Goal: Information Seeking & Learning: Learn about a topic

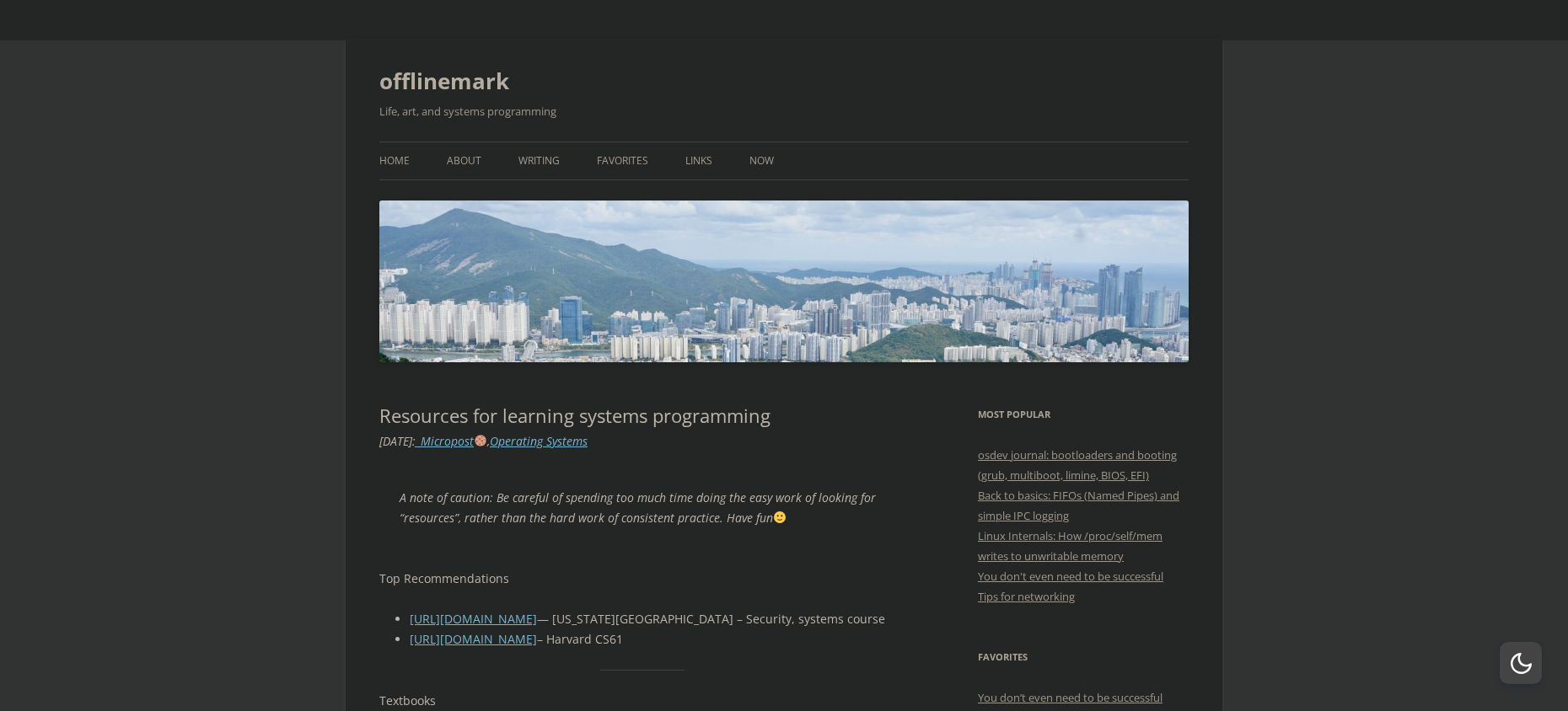
scroll to position [421, 0]
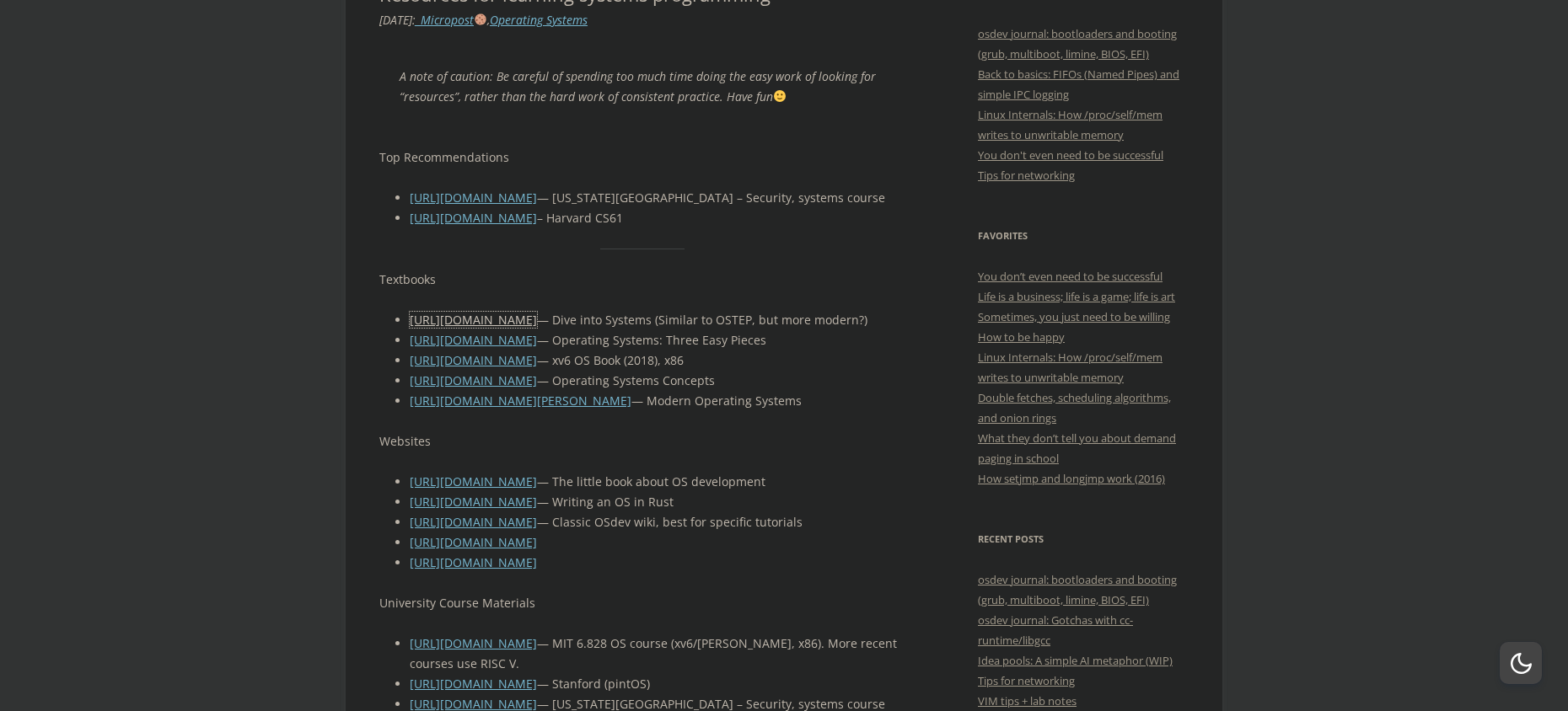
click at [448, 315] on link "[URL][DOMAIN_NAME]" at bounding box center [474, 319] width 127 height 16
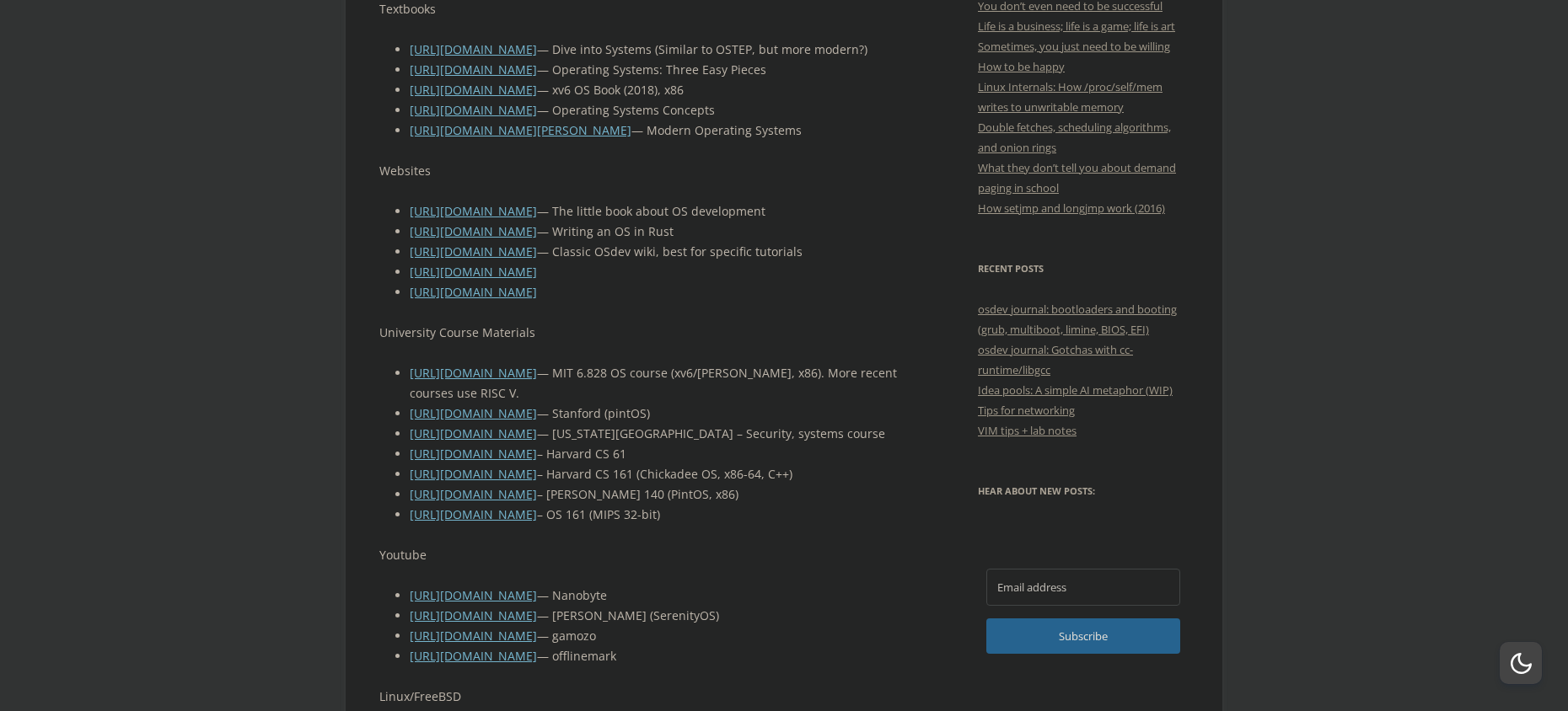
scroll to position [674, 0]
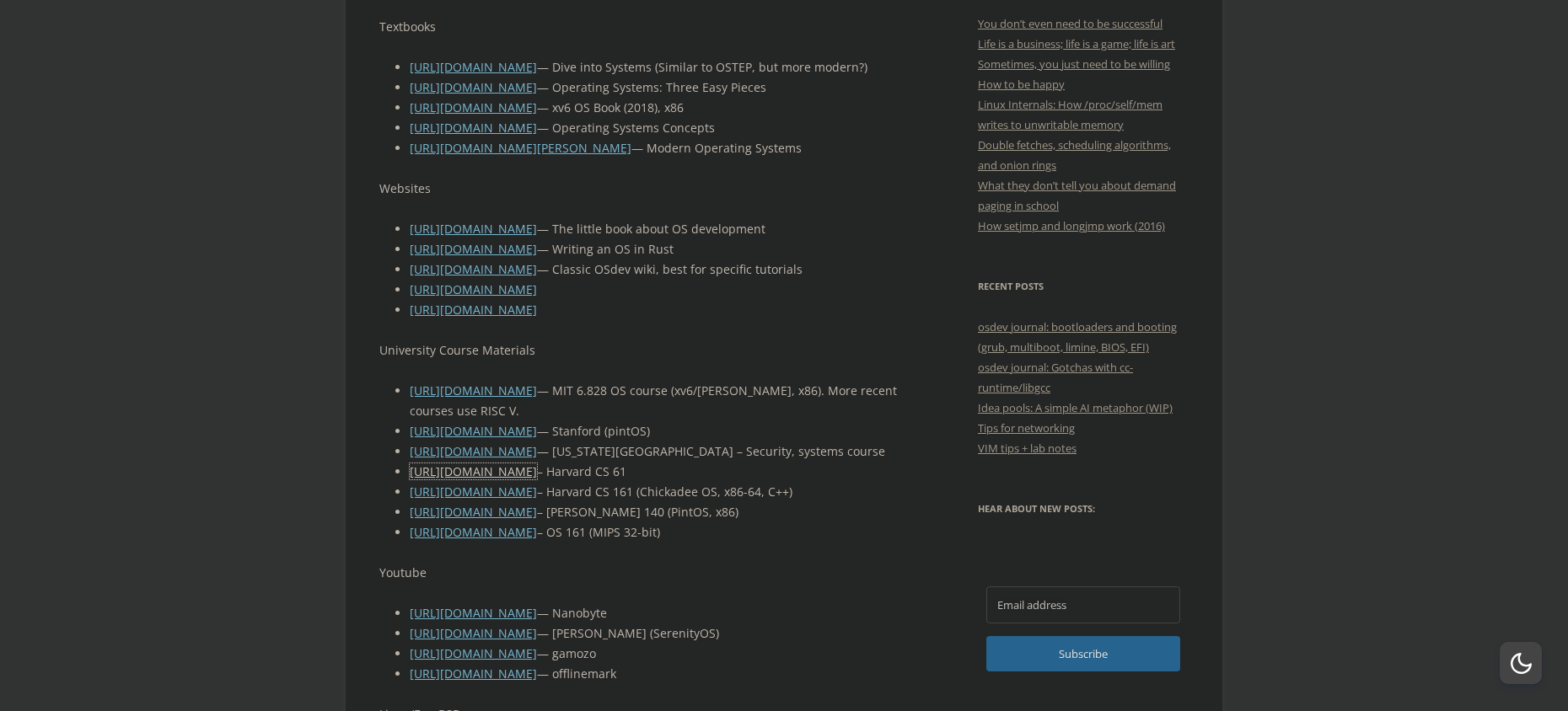
click at [537, 480] on link "[URL][DOMAIN_NAME]" at bounding box center [474, 472] width 127 height 16
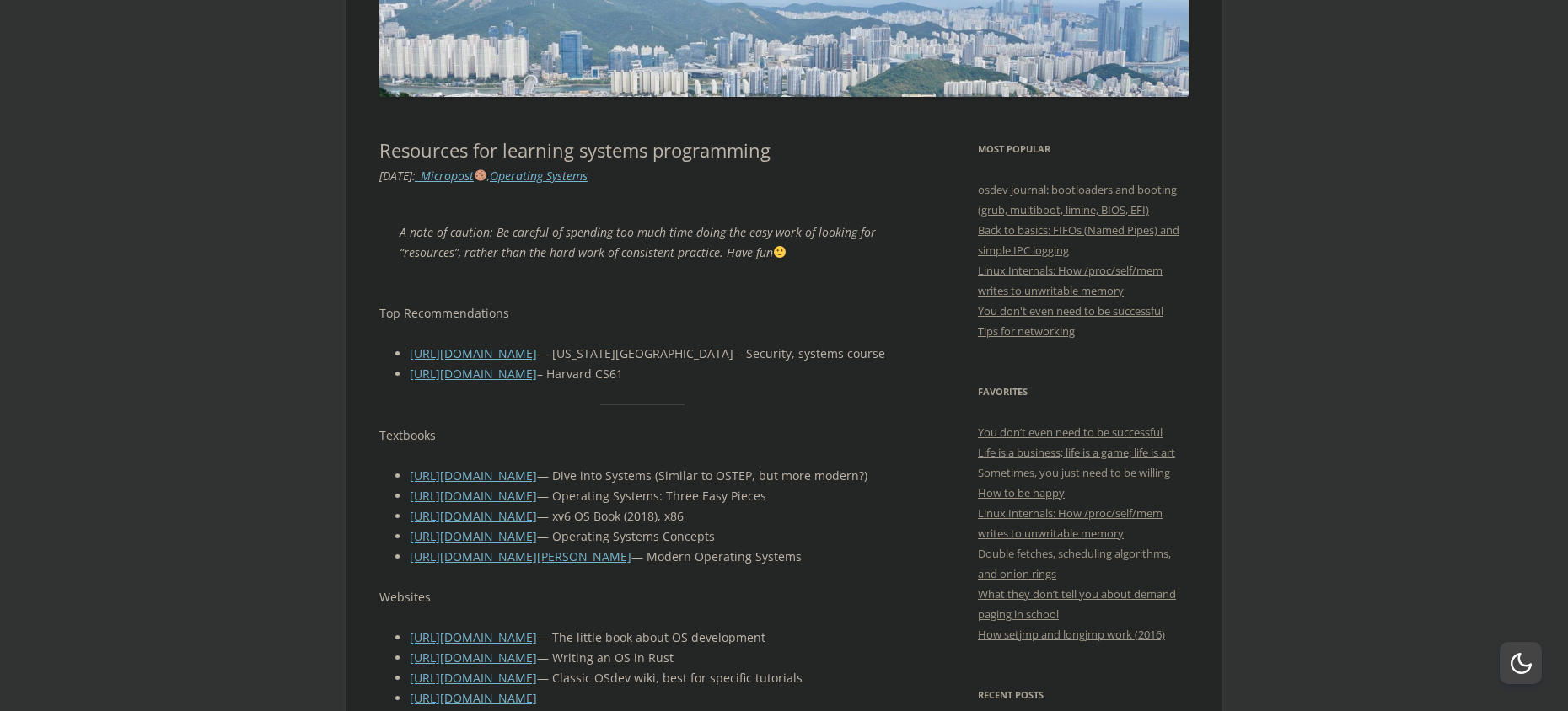
scroll to position [253, 0]
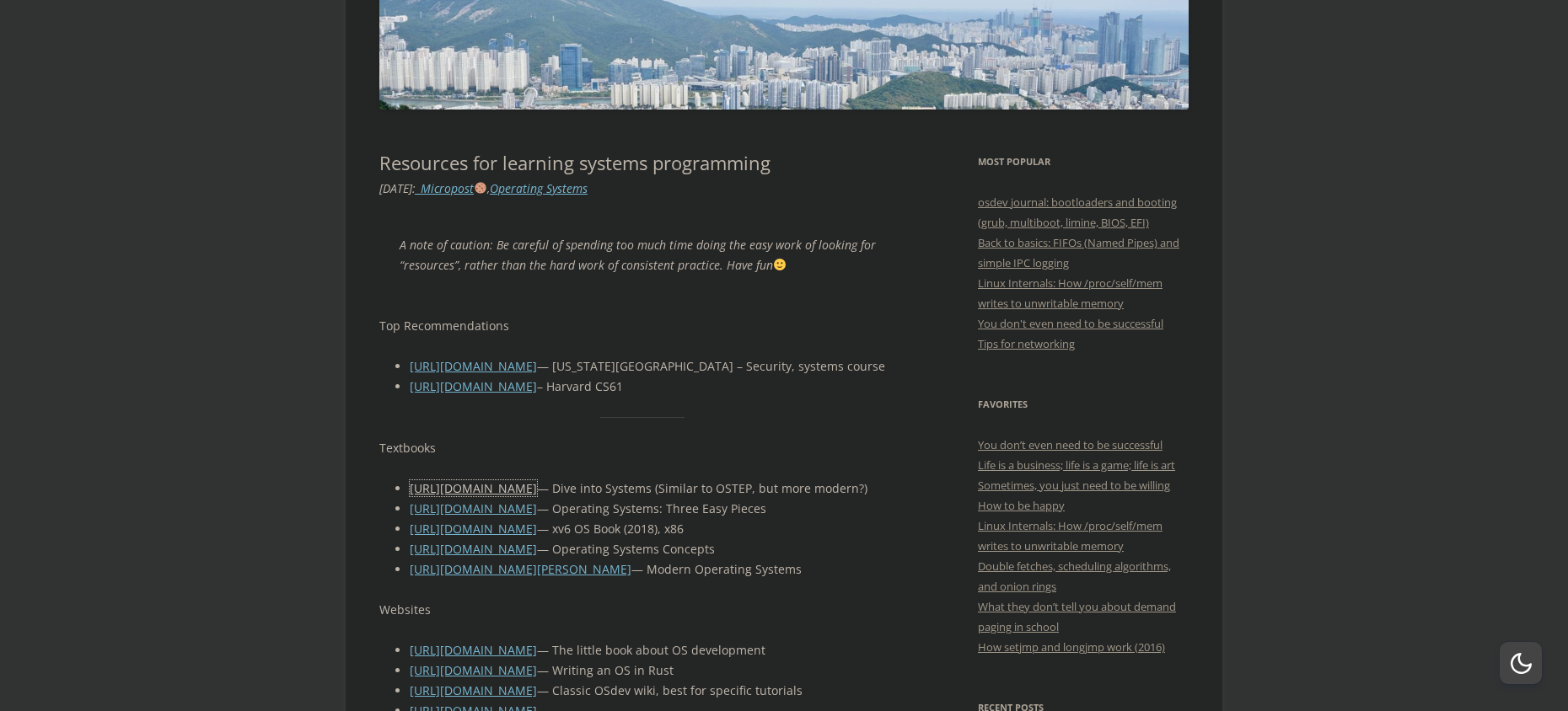
click at [498, 489] on link "[URL][DOMAIN_NAME]" at bounding box center [474, 488] width 127 height 16
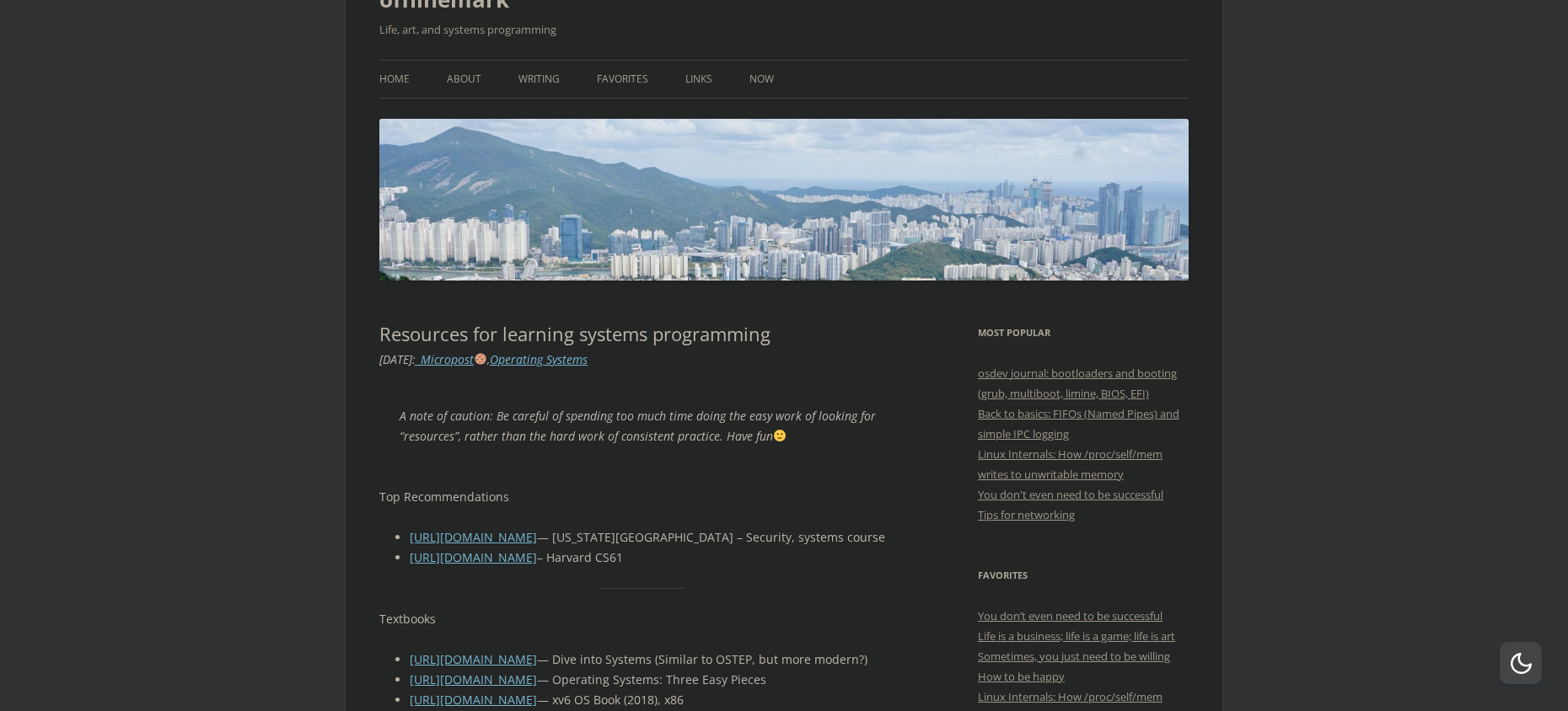
scroll to position [0, 0]
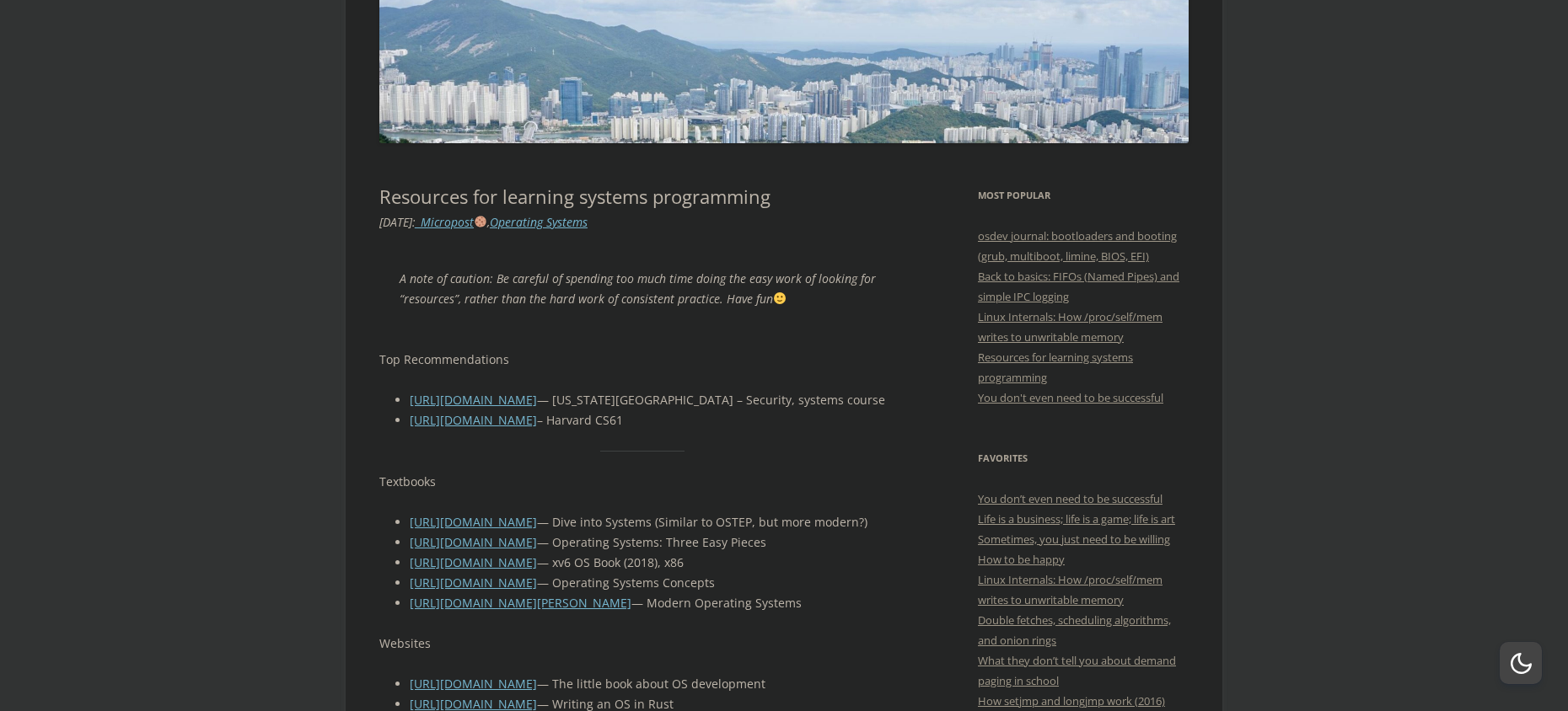
scroll to position [506, 0]
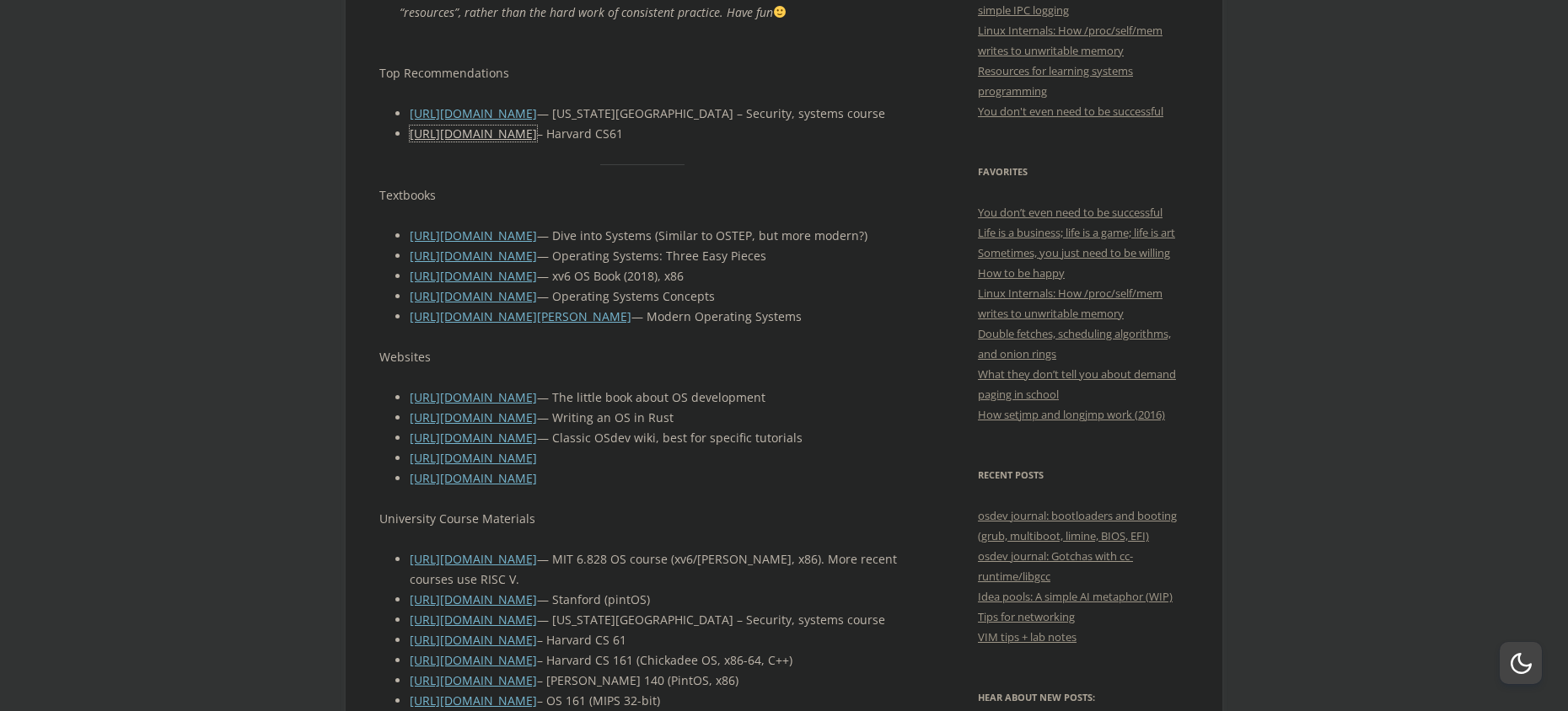
click at [433, 133] on link "[URL][DOMAIN_NAME]" at bounding box center [474, 133] width 127 height 16
click at [416, 299] on link "[URL][DOMAIN_NAME]" at bounding box center [474, 296] width 127 height 16
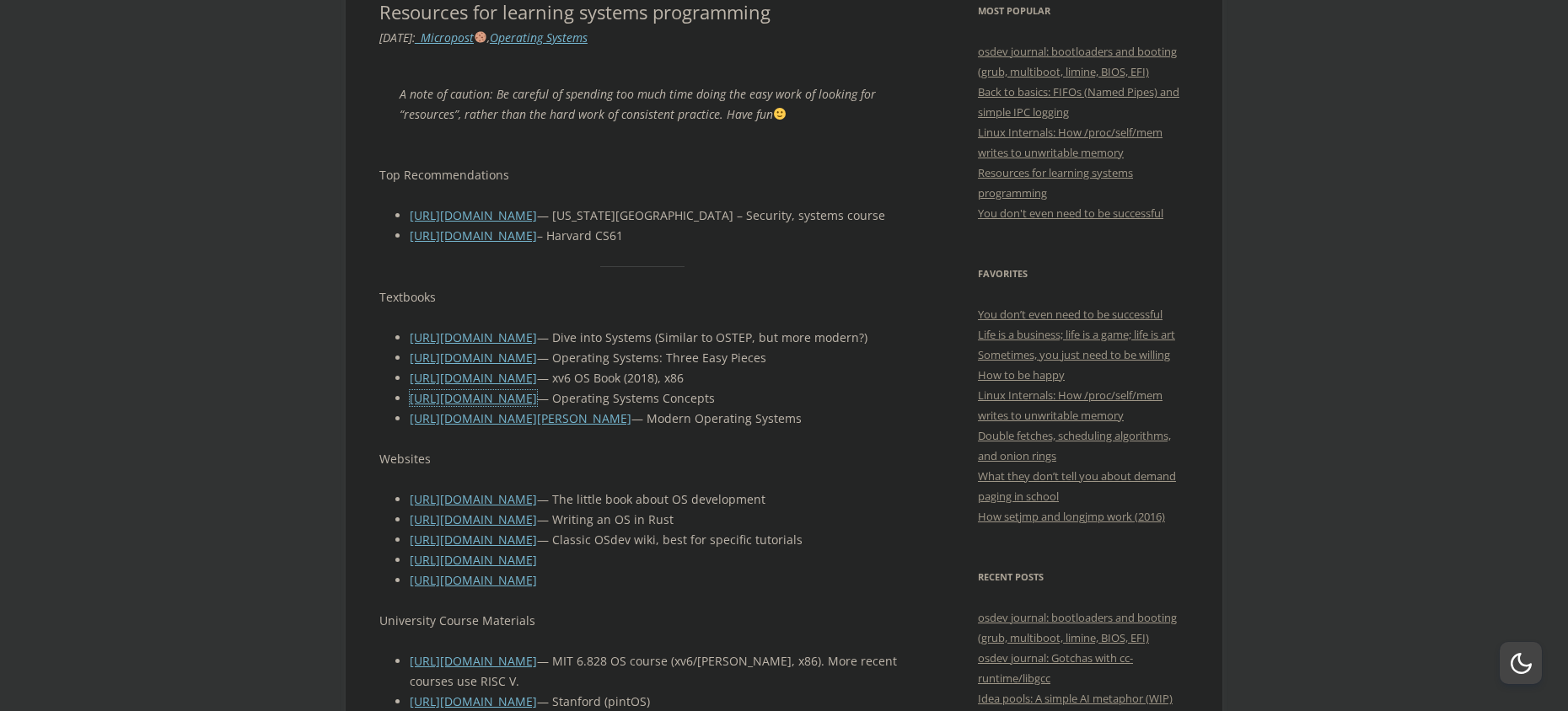
scroll to position [759, 0]
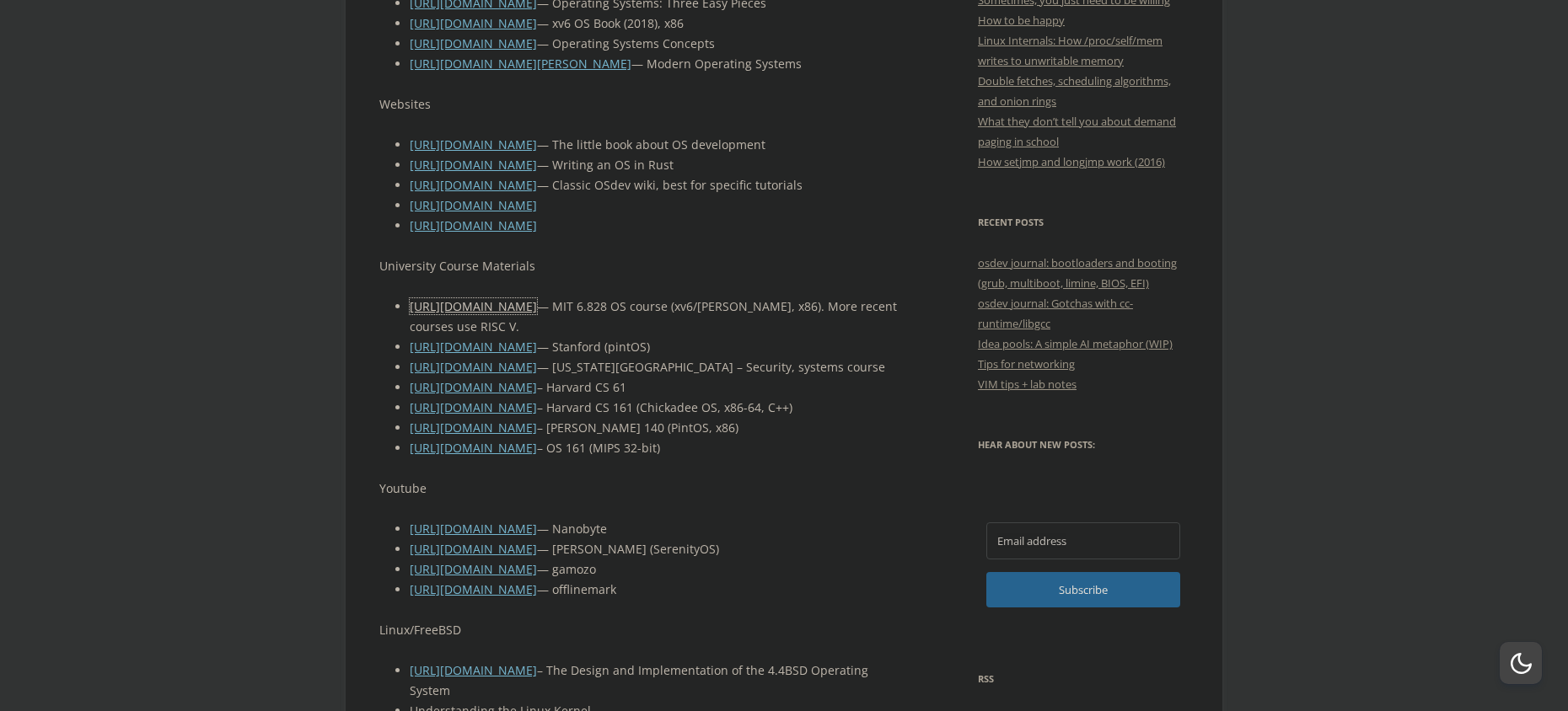
click at [462, 314] on link "[URL][DOMAIN_NAME]" at bounding box center [474, 306] width 127 height 16
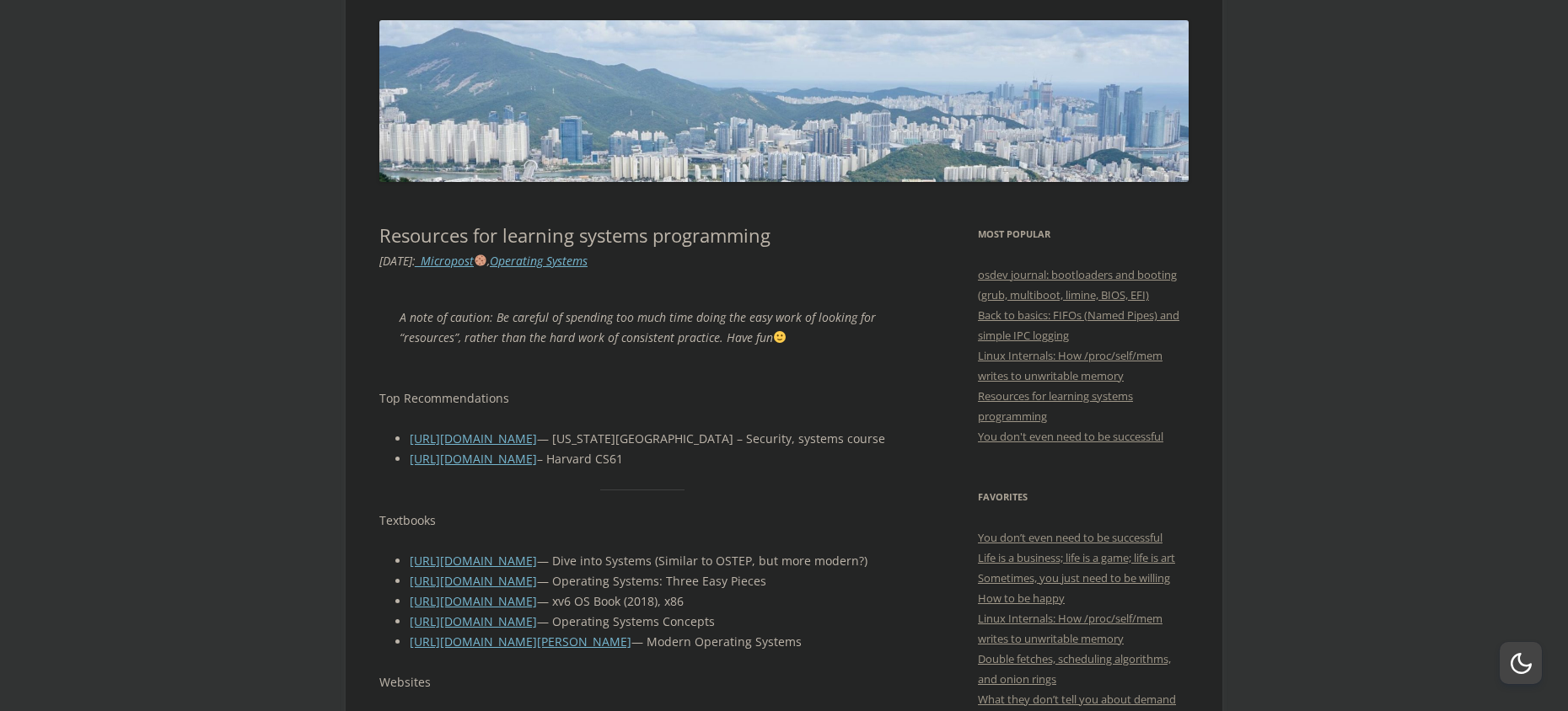
scroll to position [84, 0]
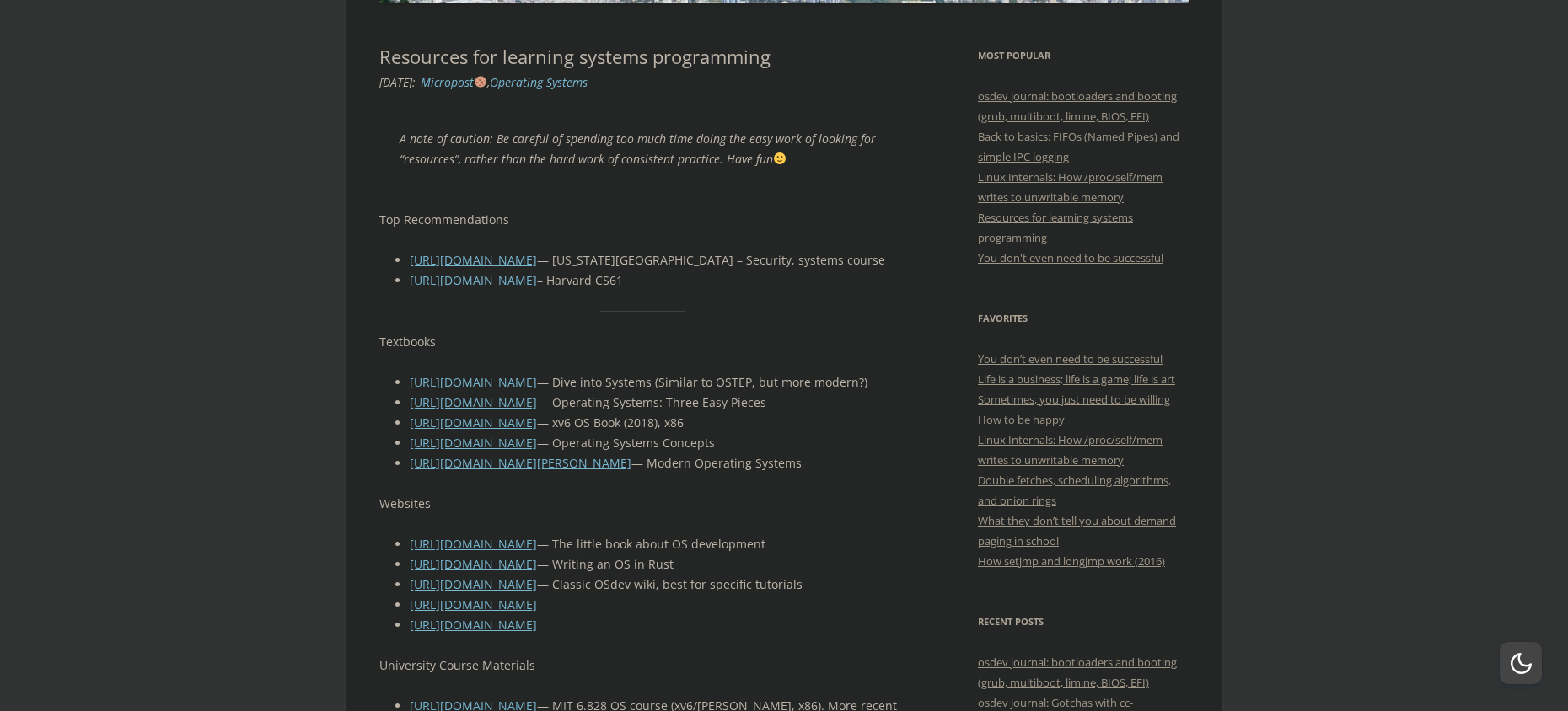
scroll to position [590, 0]
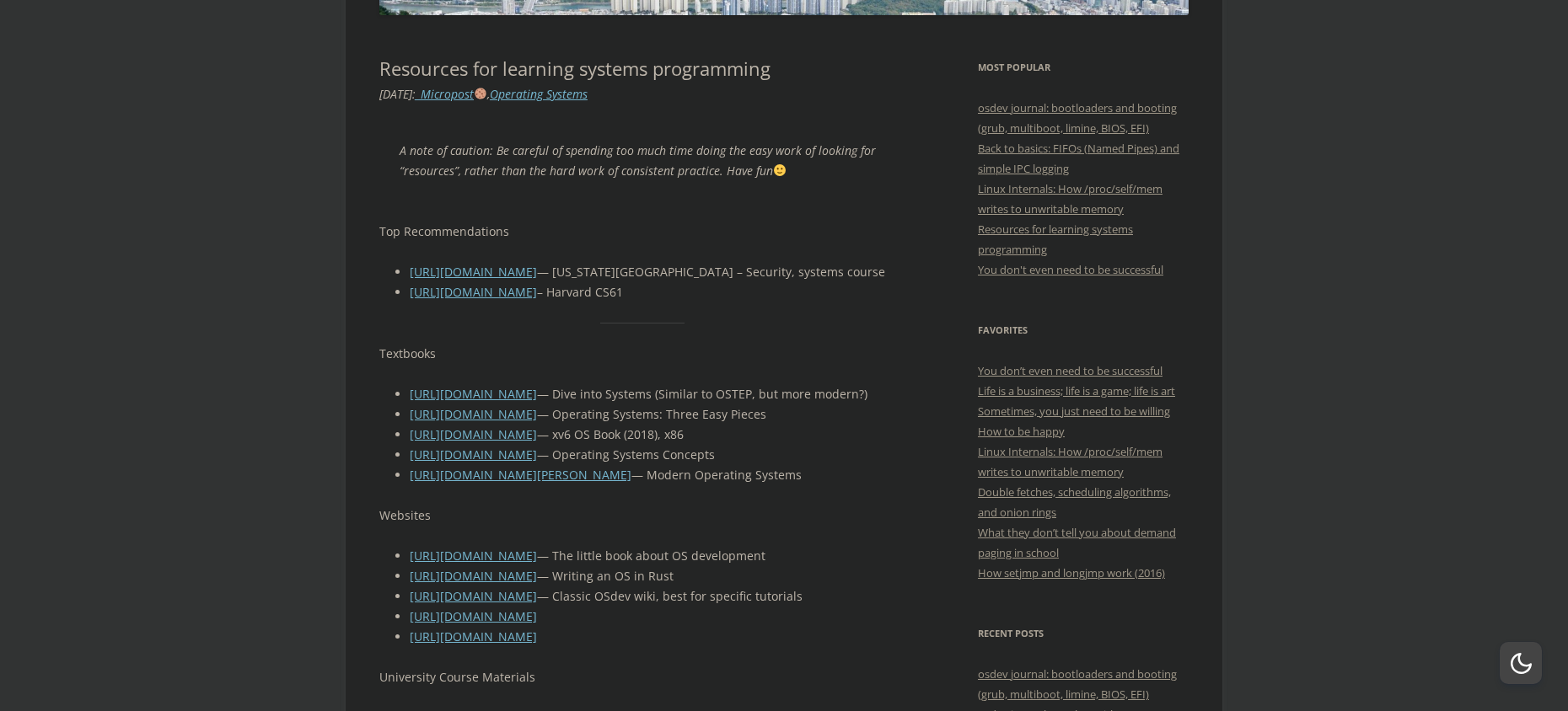
scroll to position [506, 0]
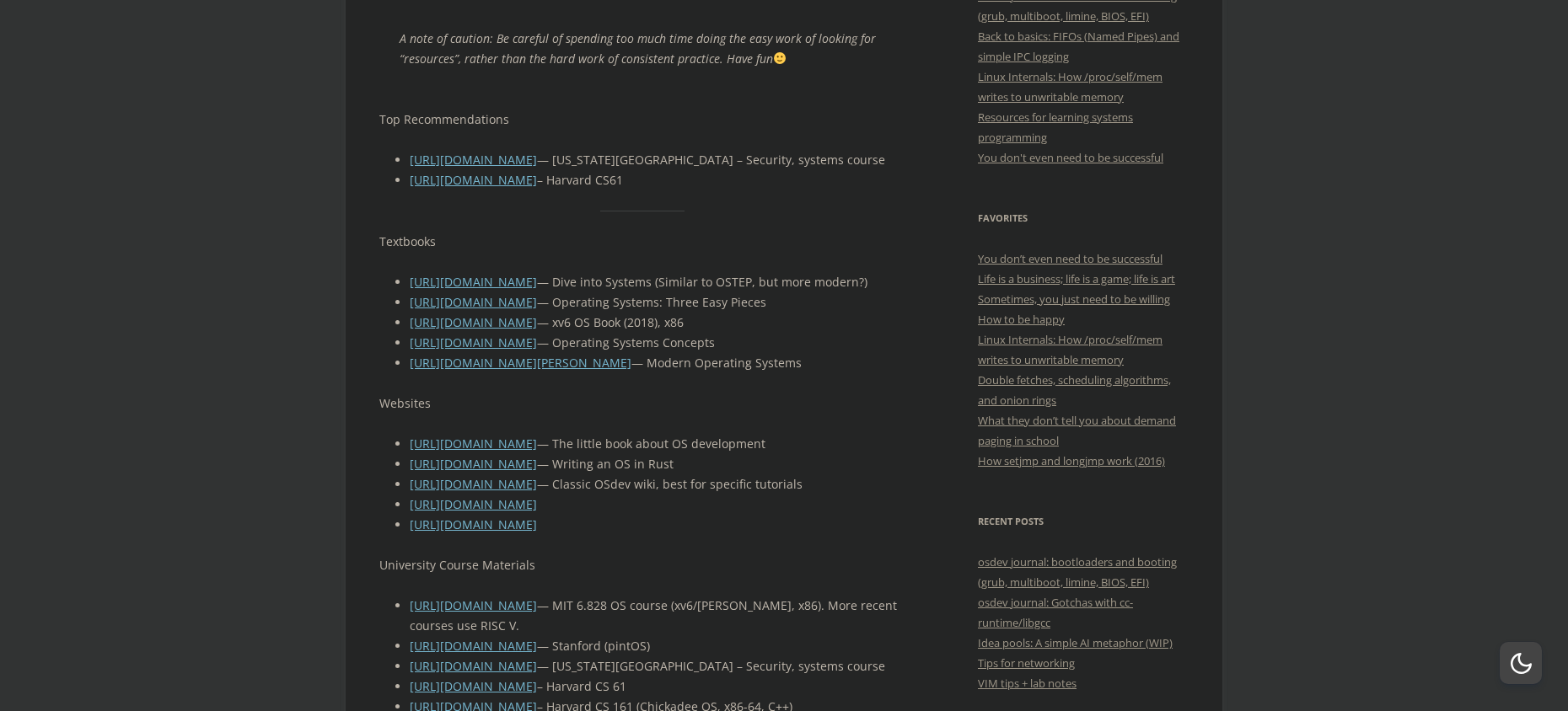
scroll to position [590, 0]
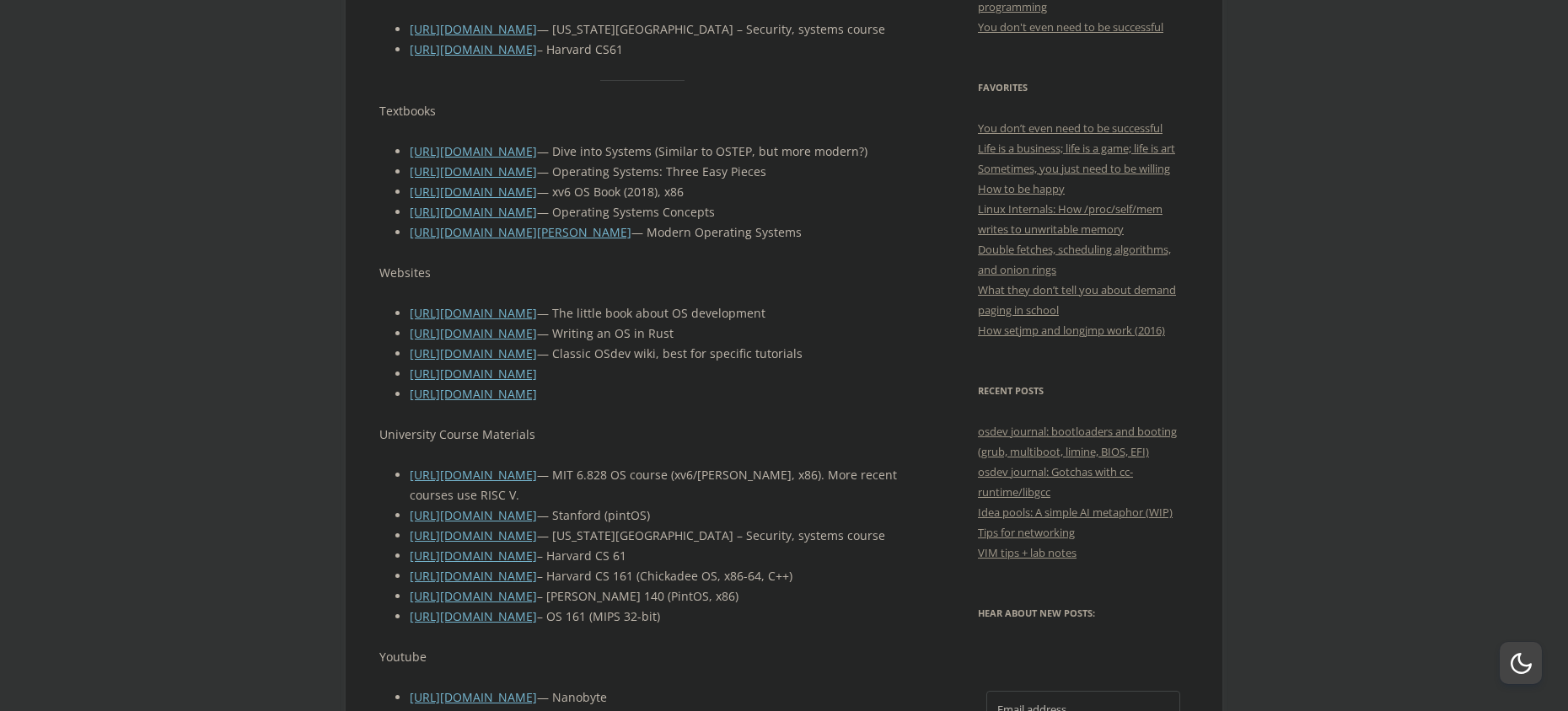
scroll to position [674, 0]
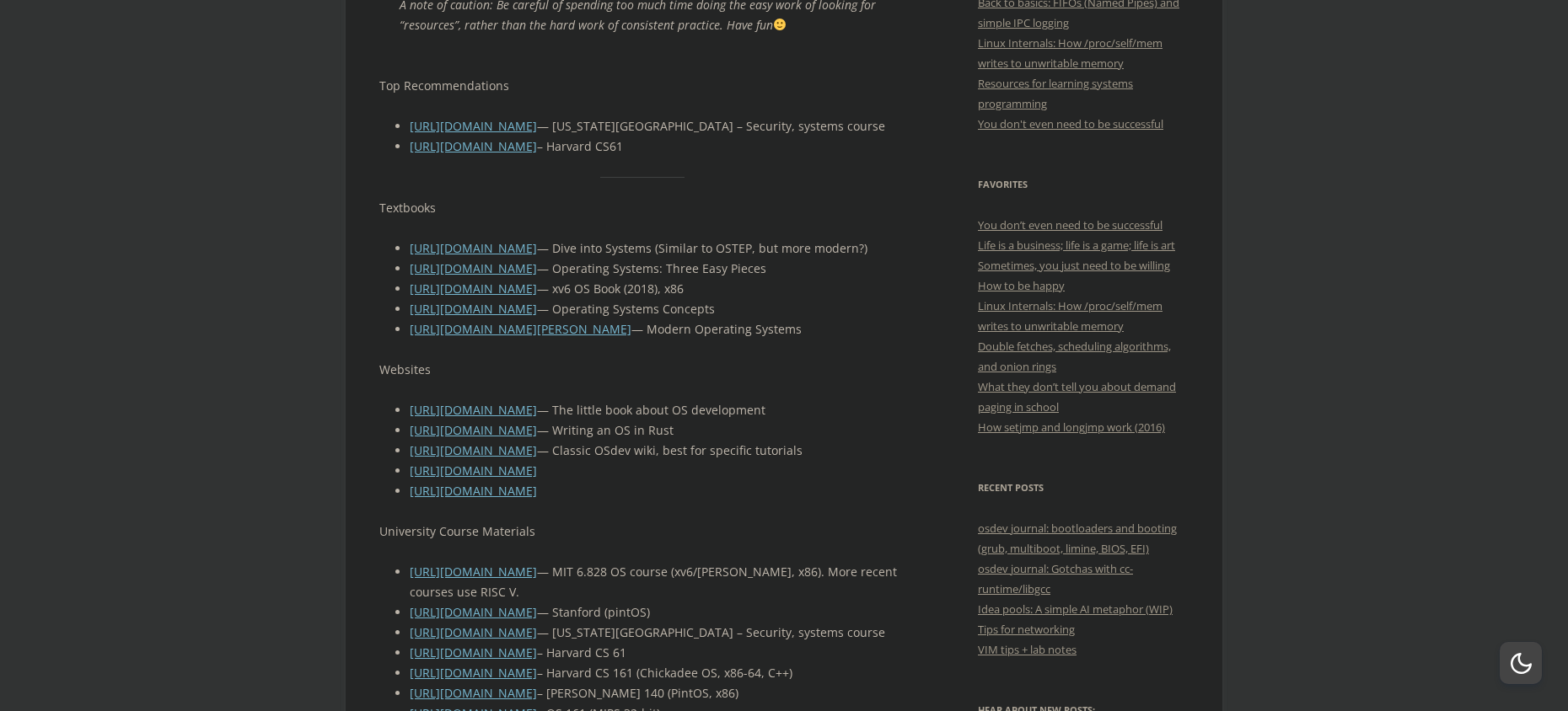
scroll to position [590, 0]
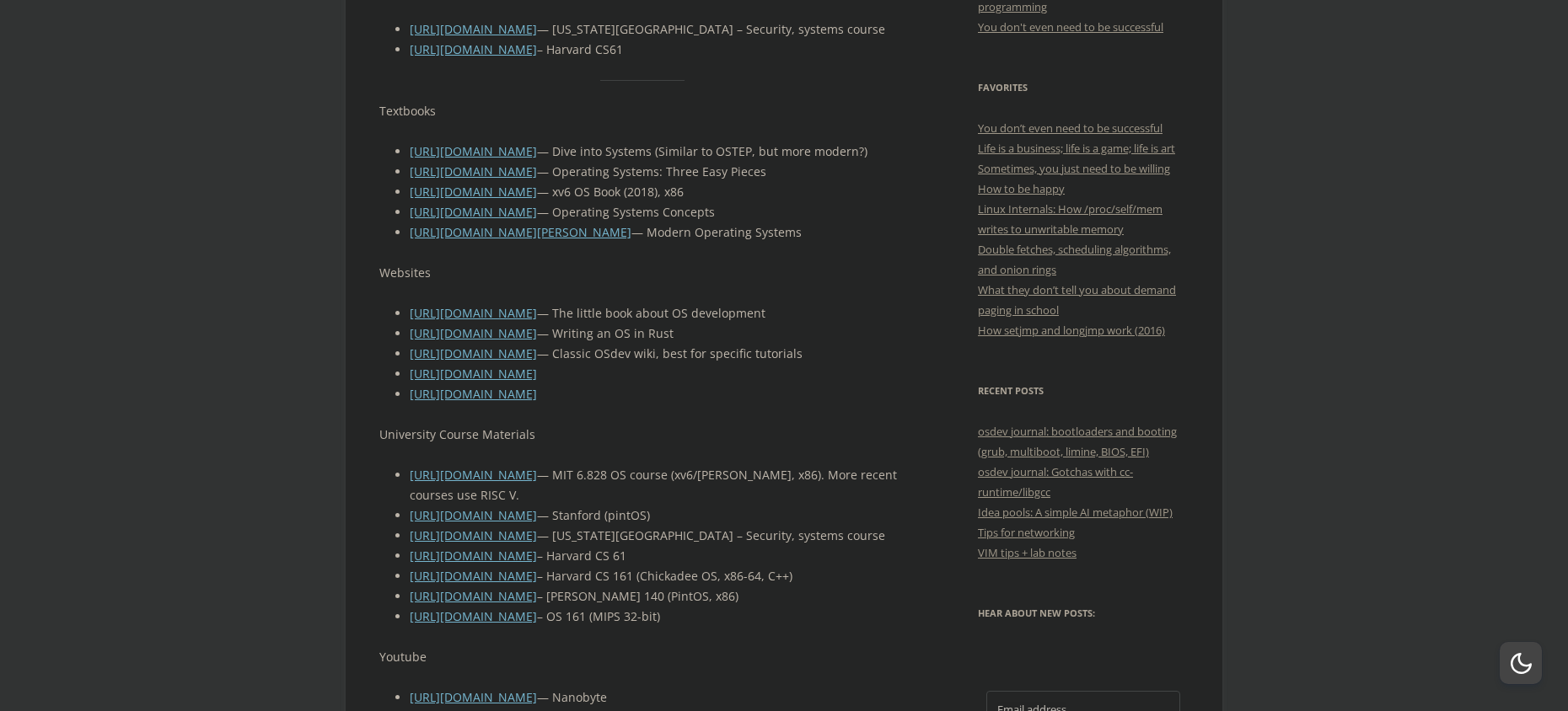
click at [417, 306] on div "A note of caution: Be careful of spending too much time doing the easy work of …" at bounding box center [643, 515] width 527 height 1275
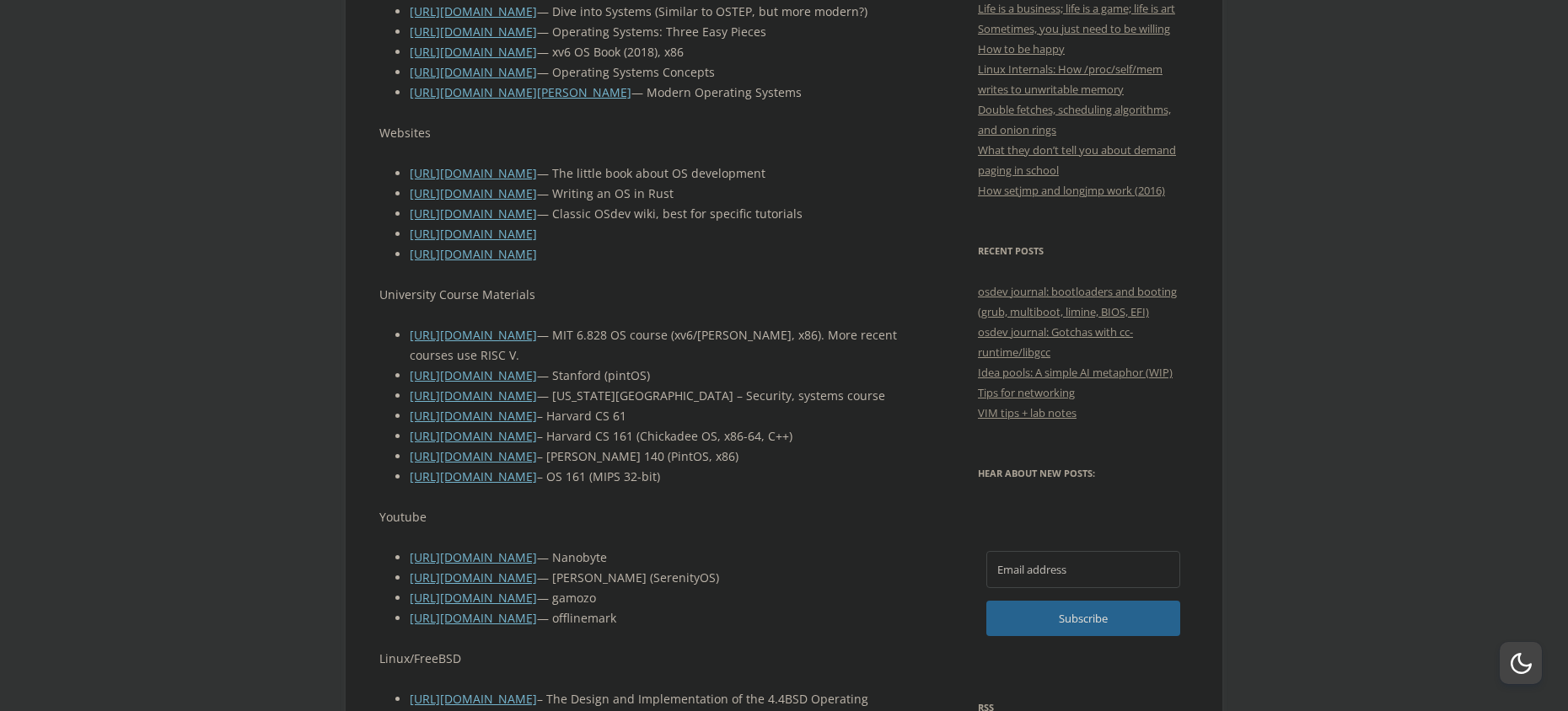
scroll to position [759, 0]
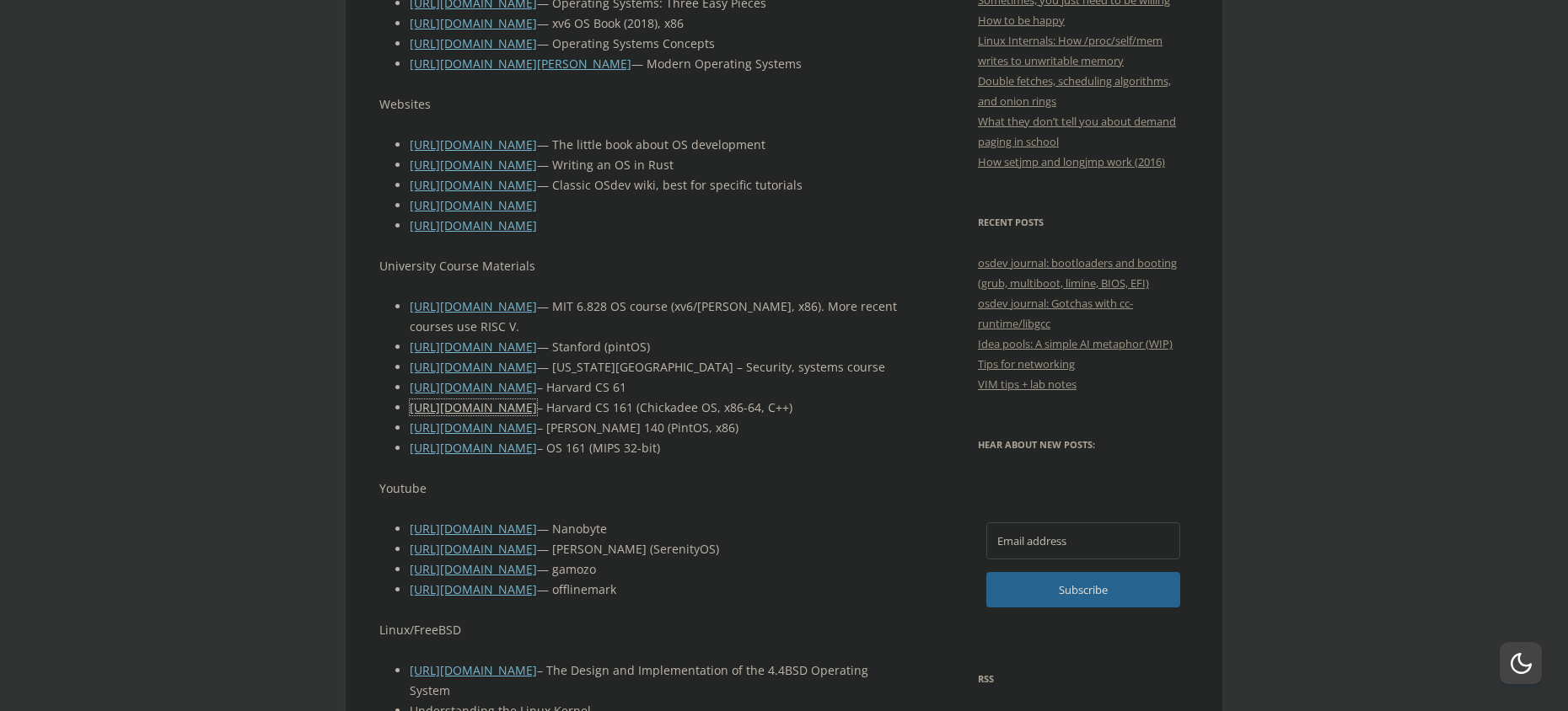
click at [494, 415] on link "[URL][DOMAIN_NAME]" at bounding box center [474, 407] width 127 height 16
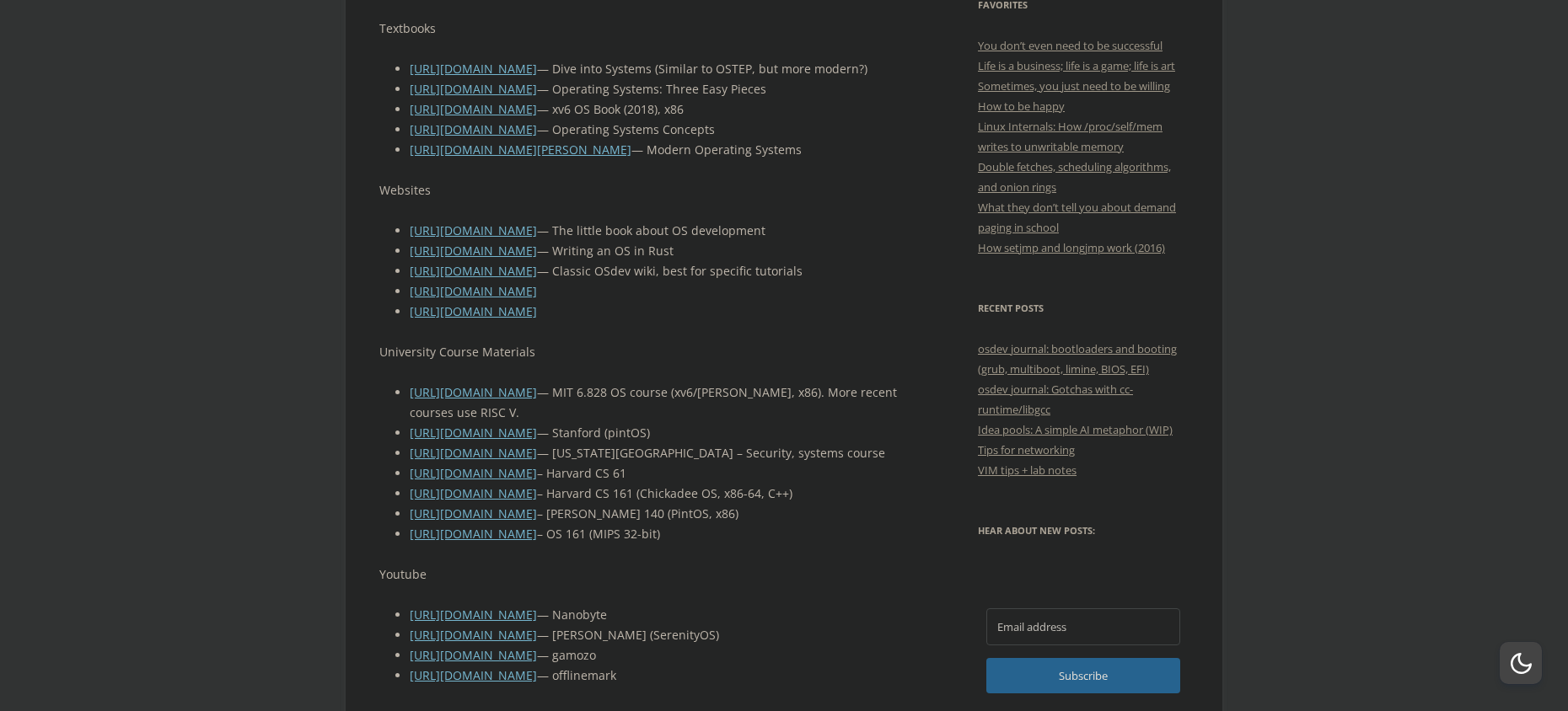
scroll to position [590, 0]
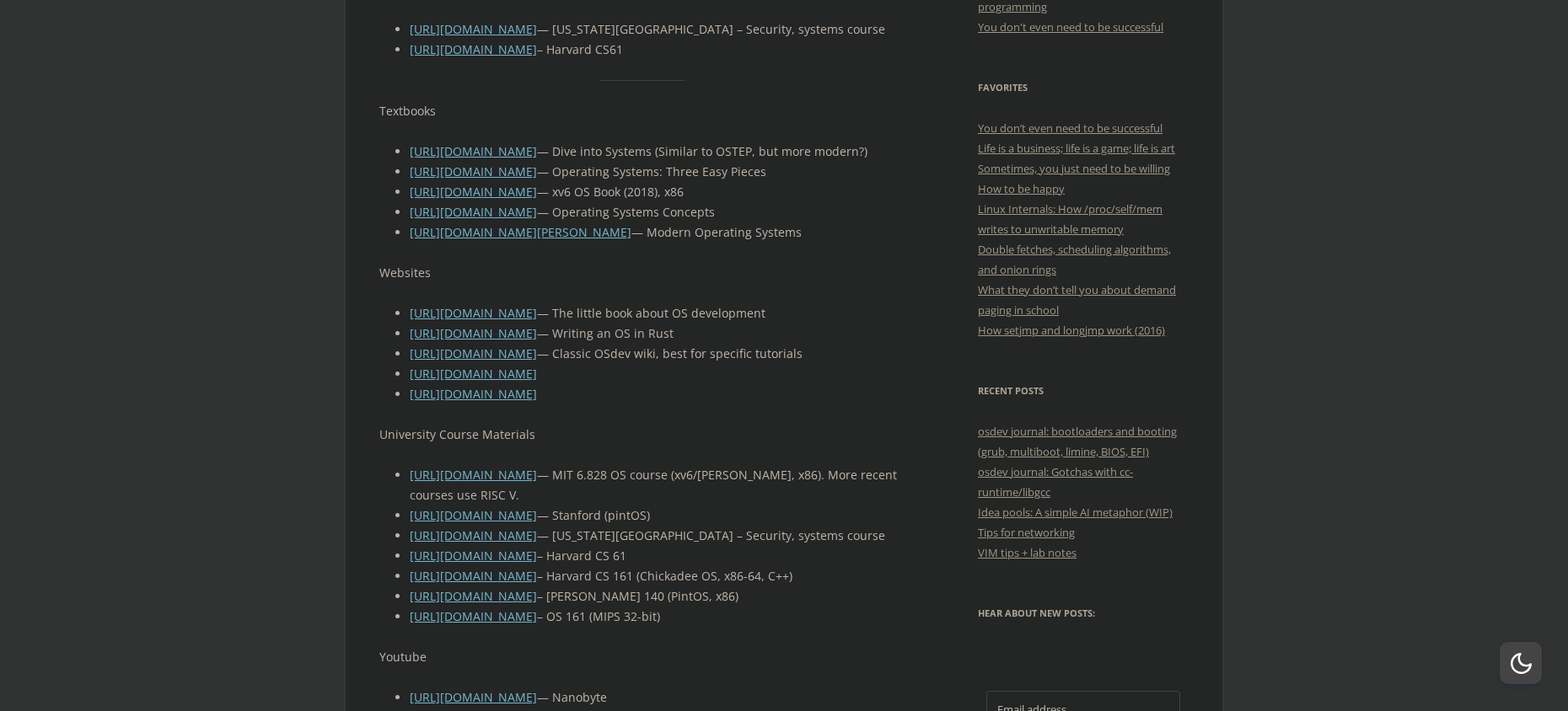
click at [460, 217] on link "[URL][DOMAIN_NAME]" at bounding box center [474, 211] width 127 height 16
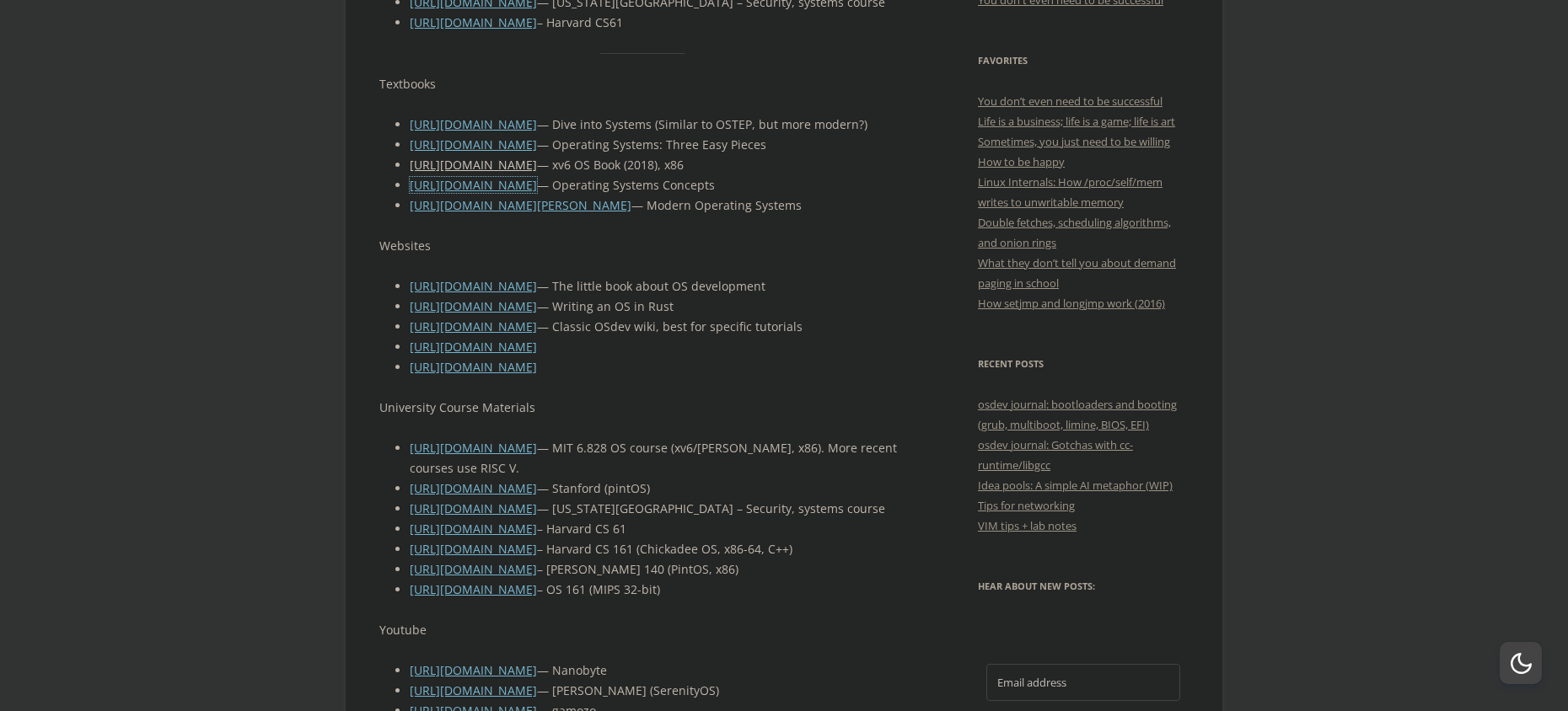
scroll to position [759, 0]
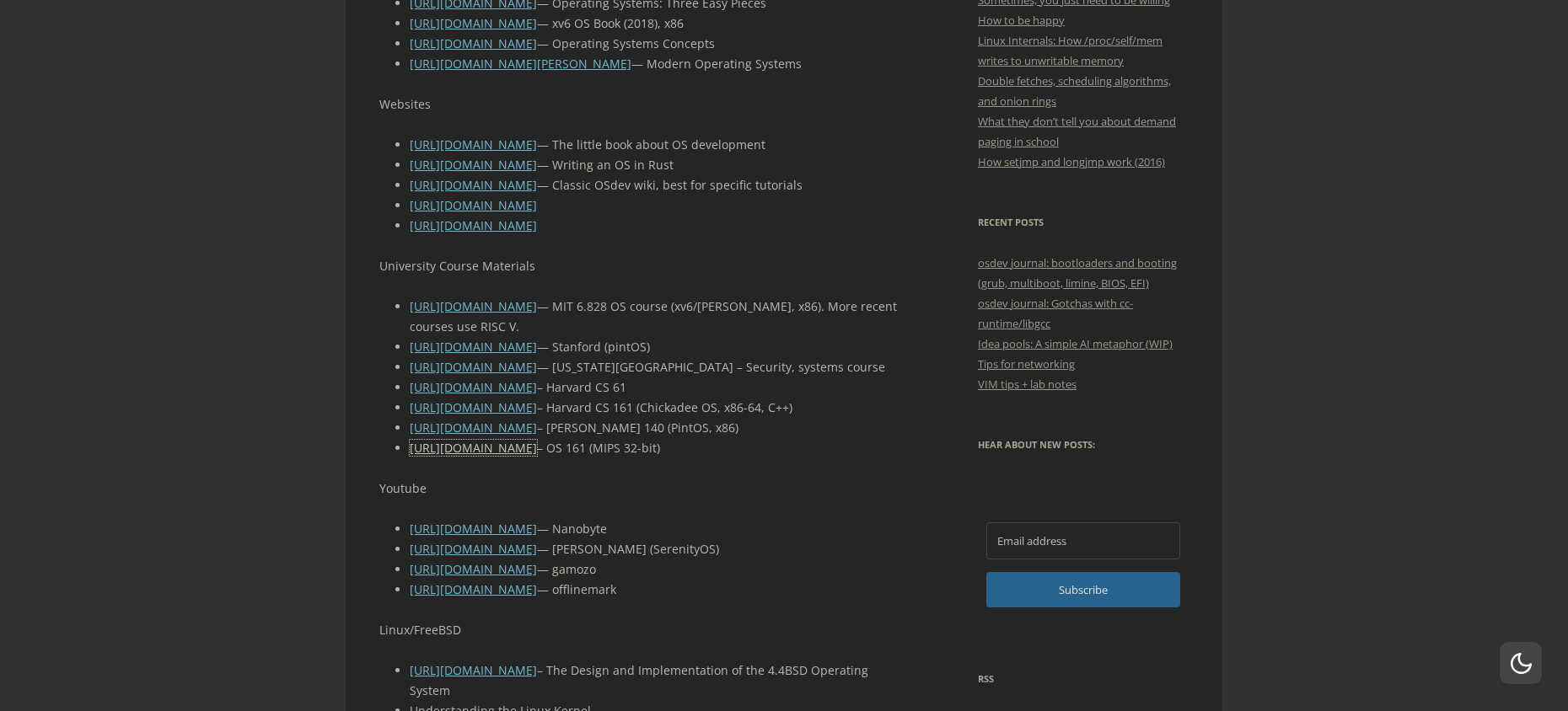
click at [449, 456] on link "[URL][DOMAIN_NAME]" at bounding box center [474, 448] width 127 height 16
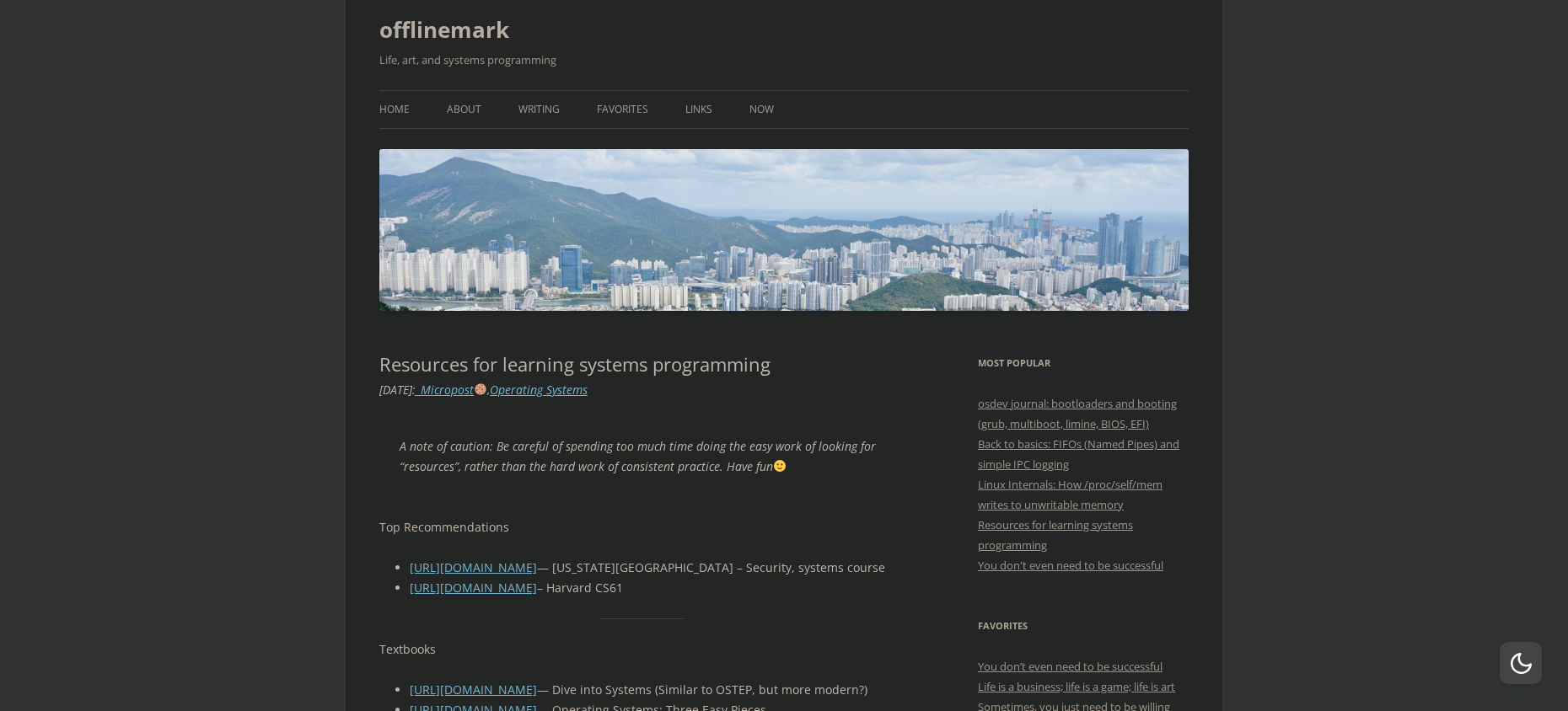
scroll to position [0, 0]
